Goal: Task Accomplishment & Management: Manage account settings

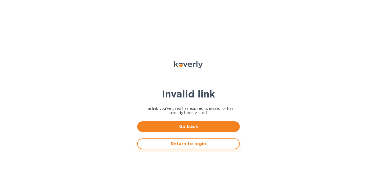
click at [181, 146] on span "Return to login" at bounding box center [188, 144] width 93 height 6
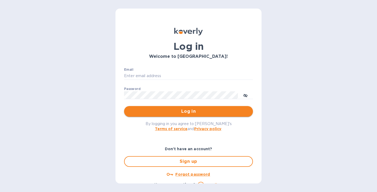
type input "alarison@koverly.com"
click at [176, 114] on span "Log in" at bounding box center [188, 111] width 120 height 6
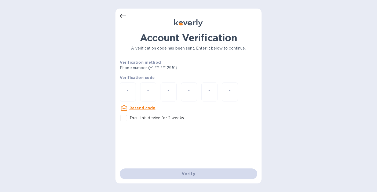
click at [129, 91] on input "number" at bounding box center [127, 92] width 7 height 10
type input "1"
type input "8"
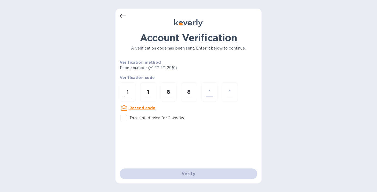
type input "0"
type input "2"
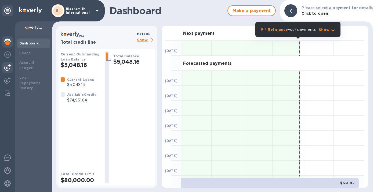
click at [9, 67] on img at bounding box center [7, 67] width 6 height 6
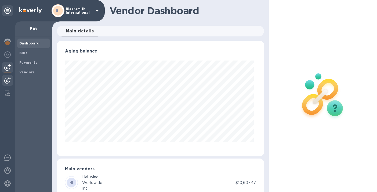
scroll to position [116, 205]
click at [5, 76] on div at bounding box center [7, 81] width 11 height 12
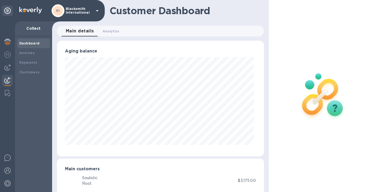
scroll to position [116, 205]
click at [8, 66] on img at bounding box center [7, 67] width 6 height 6
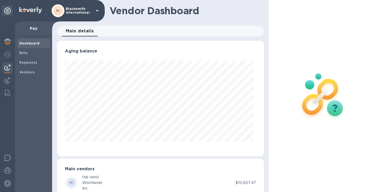
scroll to position [116, 205]
click at [28, 71] on b "Vendors" at bounding box center [27, 72] width 16 height 4
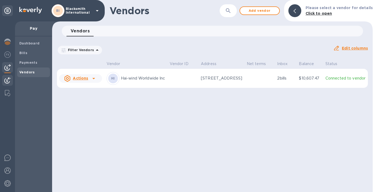
click at [9, 79] on img at bounding box center [7, 80] width 6 height 6
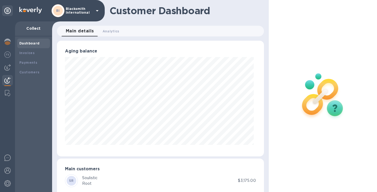
scroll to position [116, 205]
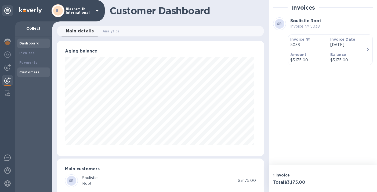
click at [27, 75] on div "Customers" at bounding box center [33, 72] width 28 height 5
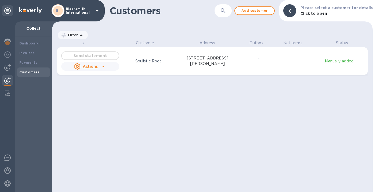
scroll to position [148, 318]
click at [31, 52] on b "Invoices" at bounding box center [26, 53] width 15 height 4
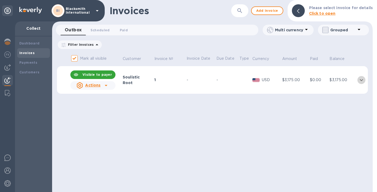
click at [363, 78] on icon "expand row" at bounding box center [361, 80] width 6 height 6
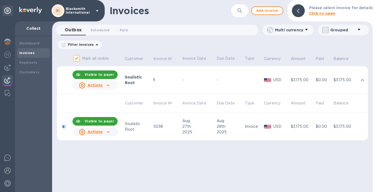
click at [245, 130] on td "Invoice" at bounding box center [253, 127] width 19 height 28
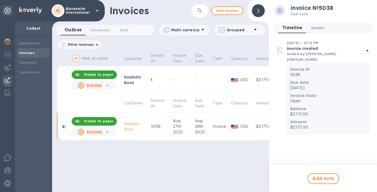
click at [319, 26] on span "Details 0" at bounding box center [317, 28] width 13 height 6
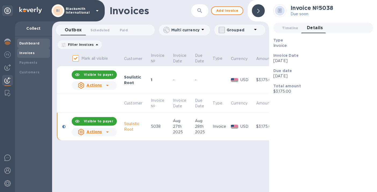
click at [30, 45] on b "Dashboard" at bounding box center [29, 43] width 20 height 4
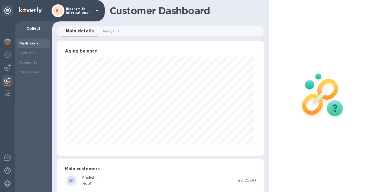
scroll to position [11, 0]
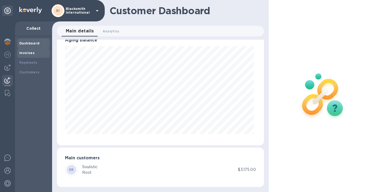
click at [26, 52] on b "Invoices" at bounding box center [26, 53] width 15 height 4
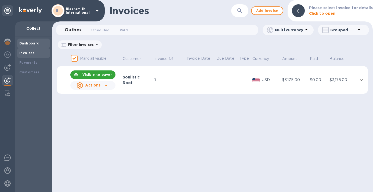
click at [28, 43] on b "Dashboard" at bounding box center [29, 43] width 20 height 4
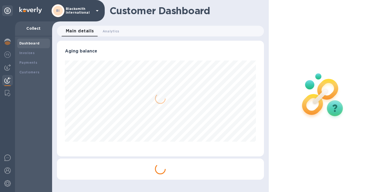
scroll to position [268069, 267980]
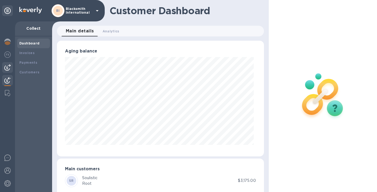
click at [6, 68] on img at bounding box center [7, 67] width 6 height 6
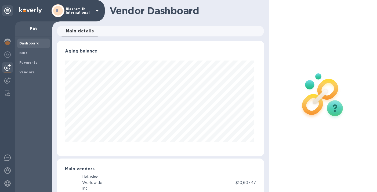
scroll to position [116, 205]
click at [10, 80] on img at bounding box center [7, 80] width 6 height 6
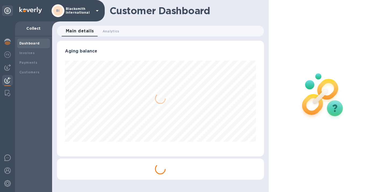
scroll to position [116, 205]
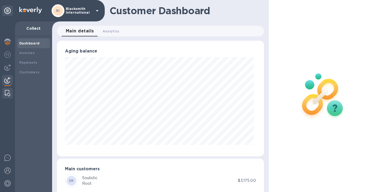
click at [8, 93] on img at bounding box center [7, 93] width 5 height 6
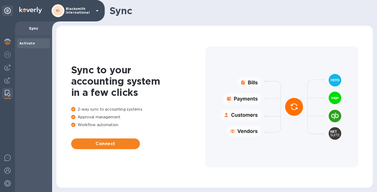
click at [87, 11] on p "Blacksmith International" at bounding box center [79, 11] width 27 height 8
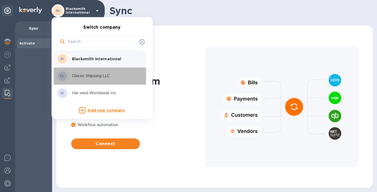
click at [92, 79] on div "CL Classic Shipping LLC" at bounding box center [98, 76] width 84 height 13
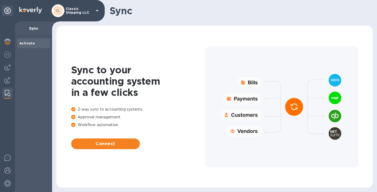
click at [75, 11] on p "Classic Shipping LLC" at bounding box center [79, 11] width 27 height 8
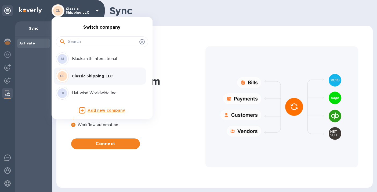
click at [91, 92] on p "Hai-wind Worldwide Inc" at bounding box center [106, 93] width 68 height 6
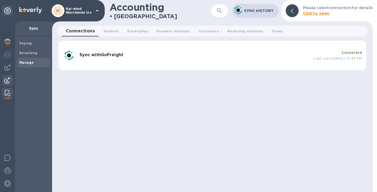
click at [8, 78] on img at bounding box center [7, 80] width 6 height 6
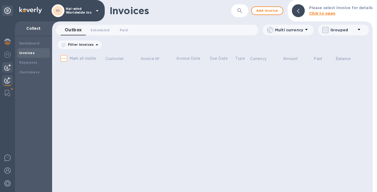
click at [8, 68] on img at bounding box center [7, 67] width 6 height 6
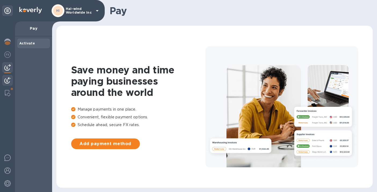
click at [8, 80] on img at bounding box center [7, 80] width 6 height 6
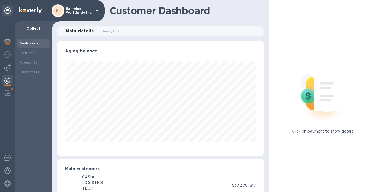
scroll to position [268069, 267980]
click at [76, 13] on p "Hai-wind Worldwide Inc" at bounding box center [79, 11] width 27 height 8
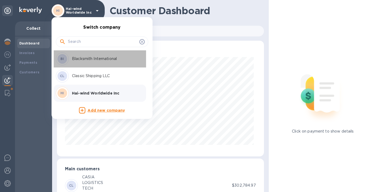
click at [96, 57] on p "Blacksmith International" at bounding box center [106, 59] width 68 height 6
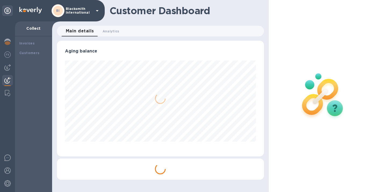
scroll to position [116, 205]
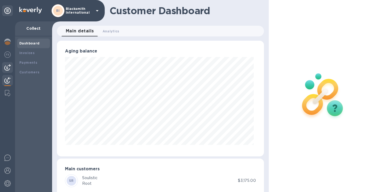
click at [10, 68] on img at bounding box center [7, 67] width 6 height 6
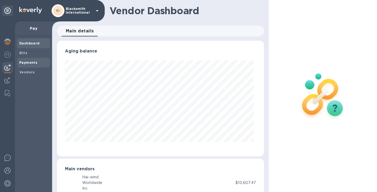
scroll to position [116, 205]
click at [8, 80] on img at bounding box center [7, 80] width 6 height 6
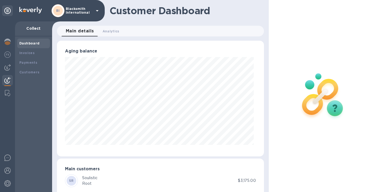
scroll to position [11, 0]
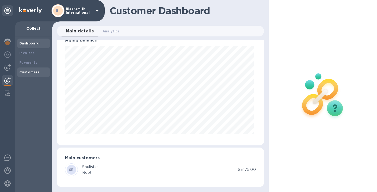
click at [28, 72] on b "Customers" at bounding box center [29, 72] width 20 height 4
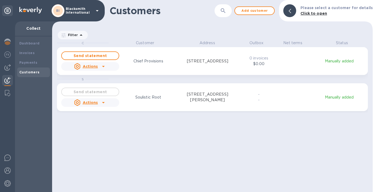
scroll to position [148, 318]
click at [28, 44] on b "Dashboard" at bounding box center [29, 43] width 20 height 4
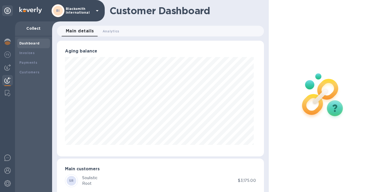
scroll to position [11, 0]
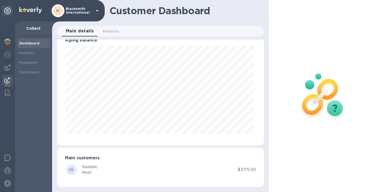
click at [9, 80] on img at bounding box center [7, 80] width 6 height 6
click at [35, 51] on div "Invoices" at bounding box center [33, 52] width 28 height 5
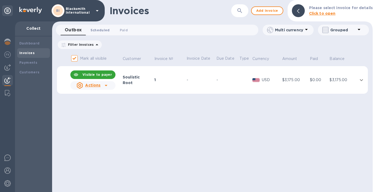
click at [106, 28] on span "Scheduled 0" at bounding box center [99, 30] width 19 height 6
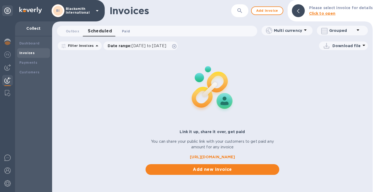
click at [128, 30] on span "Paid 0" at bounding box center [126, 31] width 8 height 6
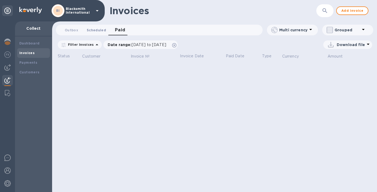
click at [97, 30] on span "Scheduled 0" at bounding box center [96, 30] width 19 height 6
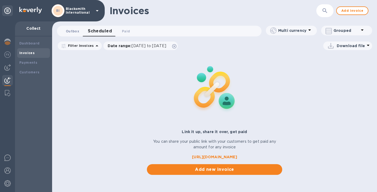
click at [74, 29] on span "Outbox 0" at bounding box center [72, 31] width 13 height 6
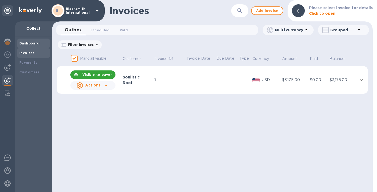
click at [38, 43] on div "Dashboard" at bounding box center [33, 43] width 28 height 5
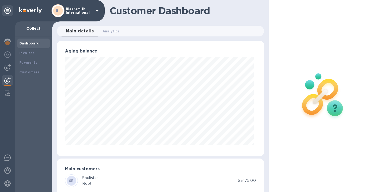
scroll to position [116, 205]
click at [10, 42] on img at bounding box center [7, 42] width 6 height 6
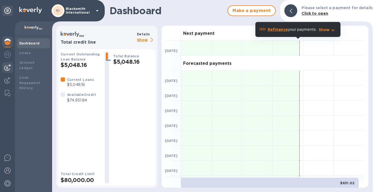
click at [8, 68] on img at bounding box center [7, 67] width 6 height 6
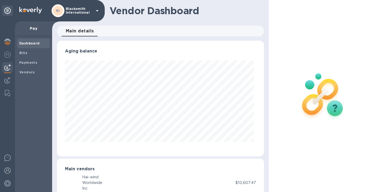
scroll to position [116, 205]
click at [8, 80] on img at bounding box center [7, 80] width 6 height 6
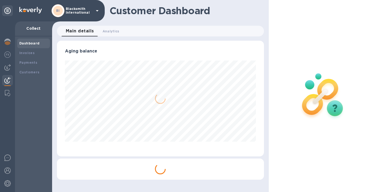
scroll to position [116, 205]
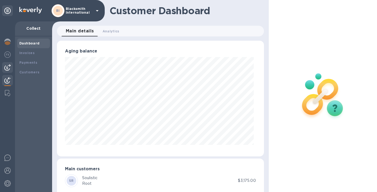
click at [10, 63] on div at bounding box center [7, 67] width 11 height 11
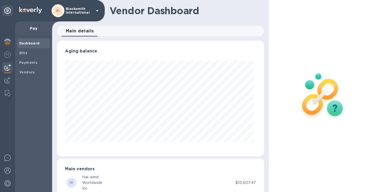
scroll to position [116, 205]
